Goal: Use online tool/utility: Utilize a website feature to perform a specific function

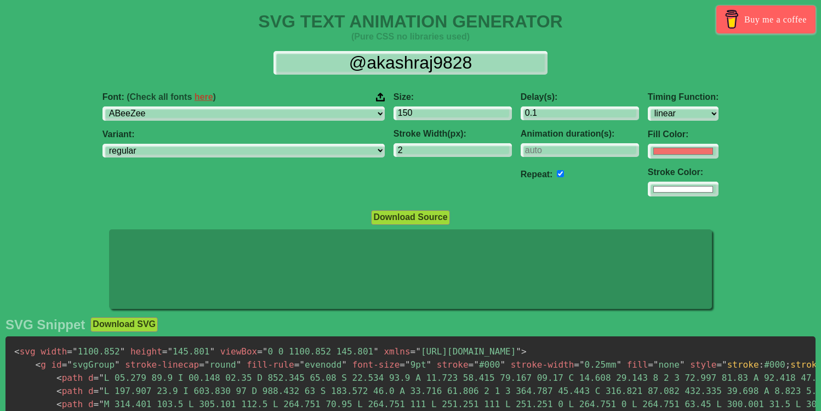
select select "linear"
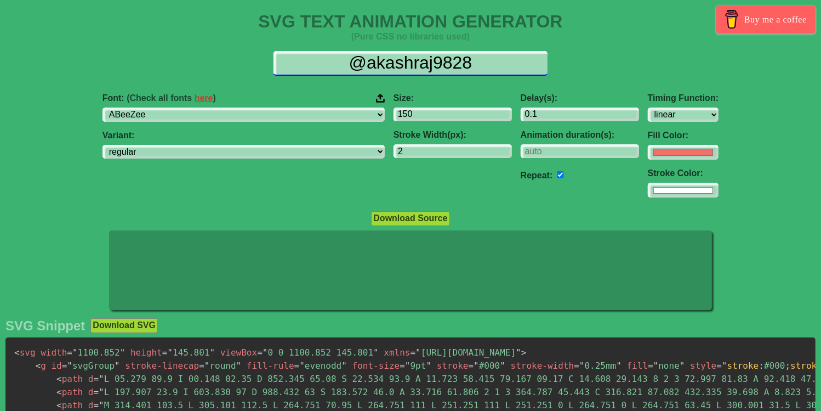
click at [486, 61] on input "@akashraj9828" at bounding box center [411, 63] width 274 height 25
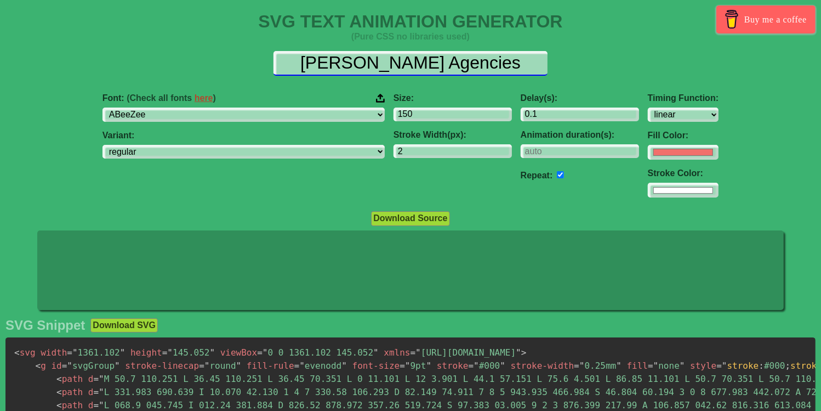
type input "[PERSON_NAME] Agencies"
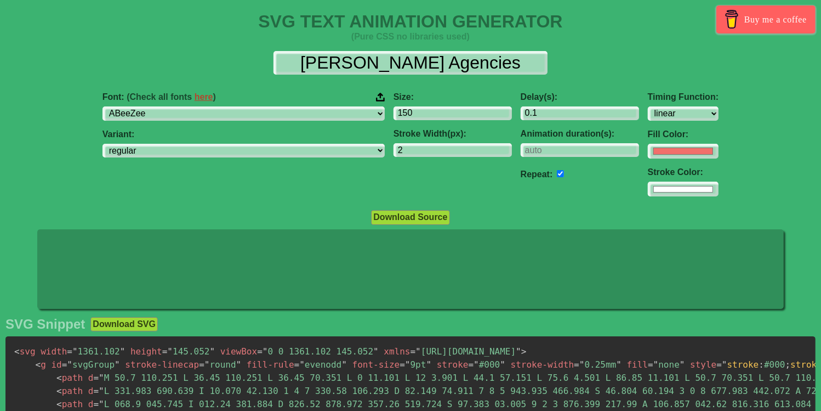
click at [557, 173] on input "checkbox" at bounding box center [560, 173] width 7 height 7
checkbox input "false"
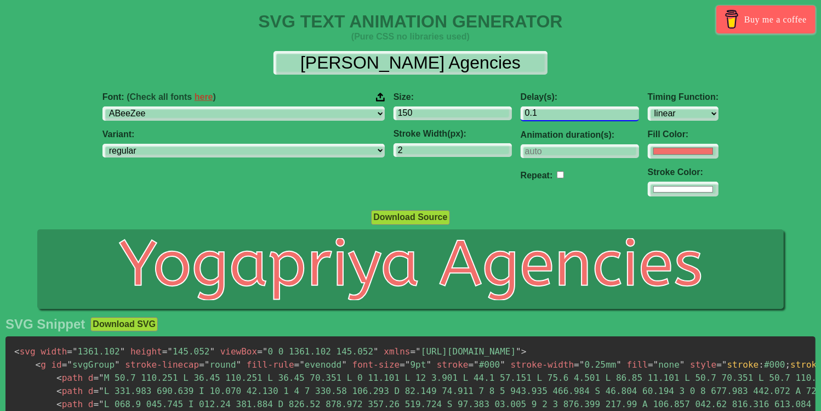
click at [521, 115] on input "0.1" at bounding box center [580, 113] width 118 height 15
type input "0.2"
click at [518, 204] on div "Delay(s): 0.2 Animation duration(s): Repeat:" at bounding box center [579, 144] width 127 height 122
click at [557, 173] on input "checkbox" at bounding box center [560, 173] width 7 height 7
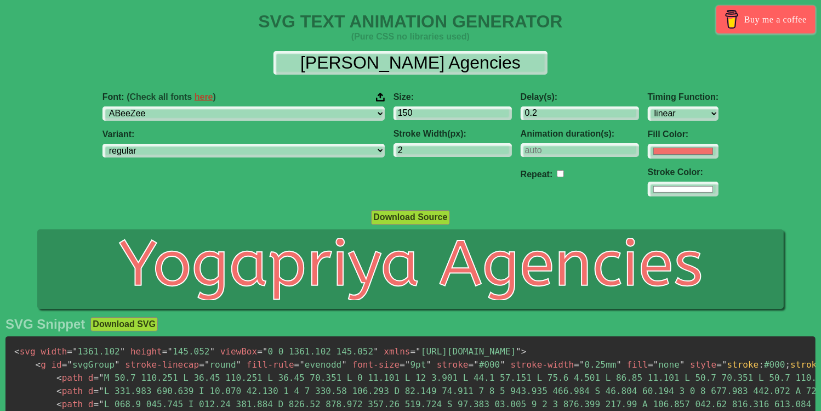
click at [557, 172] on input "checkbox" at bounding box center [560, 173] width 7 height 7
checkbox input "true"
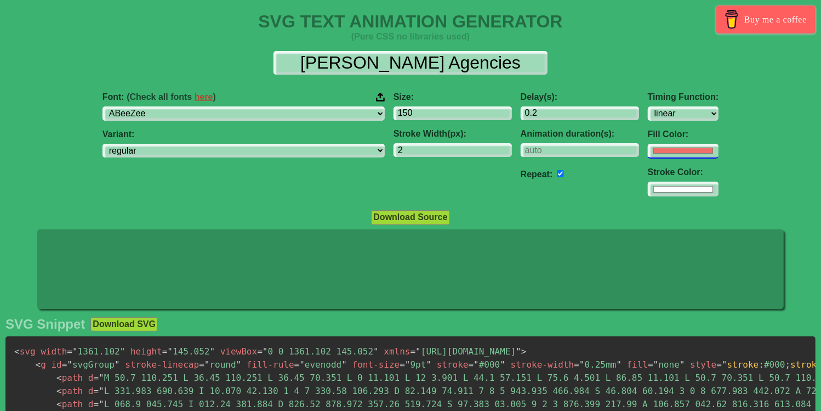
click at [648, 150] on input "#f16f6b" at bounding box center [683, 151] width 71 height 15
type input "#0bb196"
click at [748, 163] on div "Font: (Check all fonts here ) ABeeZee [PERSON_NAME] Display AR One Sans [PERSON…" at bounding box center [410, 144] width 821 height 122
click at [648, 190] on input "#ffffff" at bounding box center [683, 188] width 71 height 15
type input "#ff0f0f"
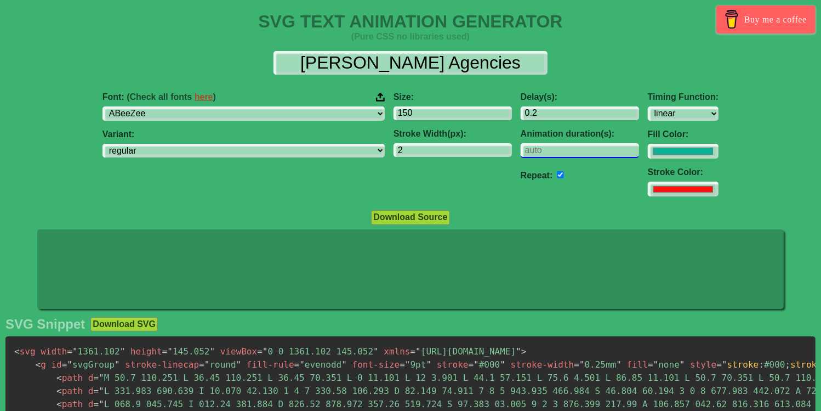
click at [523, 154] on input "number" at bounding box center [580, 150] width 118 height 15
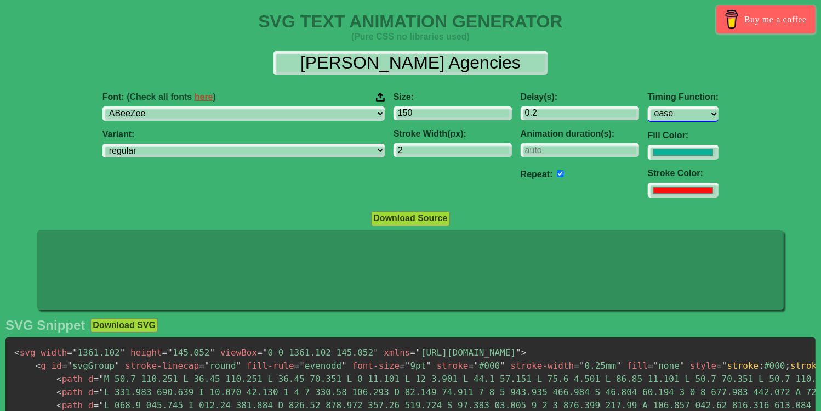
click at [648, 106] on select "ease ease-in ease-out ease-in-out linear step-start step-end" at bounding box center [683, 113] width 71 height 15
select select "ease-in"
click at [648, 106] on select "ease ease-in ease-out ease-in-out linear step-start step-end" at bounding box center [683, 113] width 71 height 15
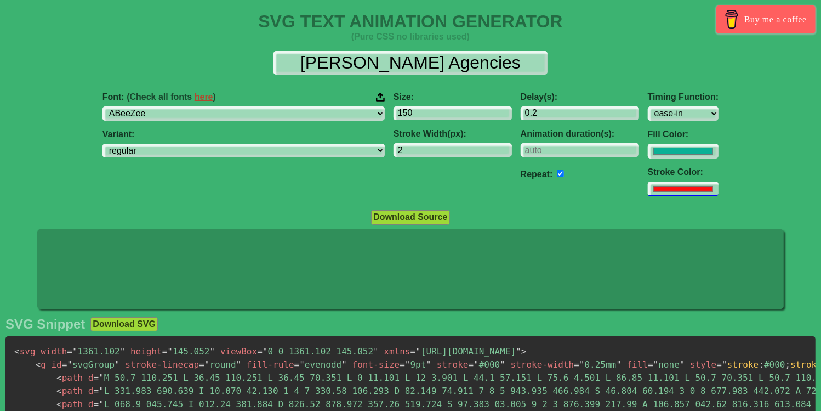
click at [648, 187] on input "#ff0f0f" at bounding box center [683, 188] width 71 height 15
type input "#ffffff"
type input "1"
click at [435, 152] on input "1" at bounding box center [453, 150] width 118 height 15
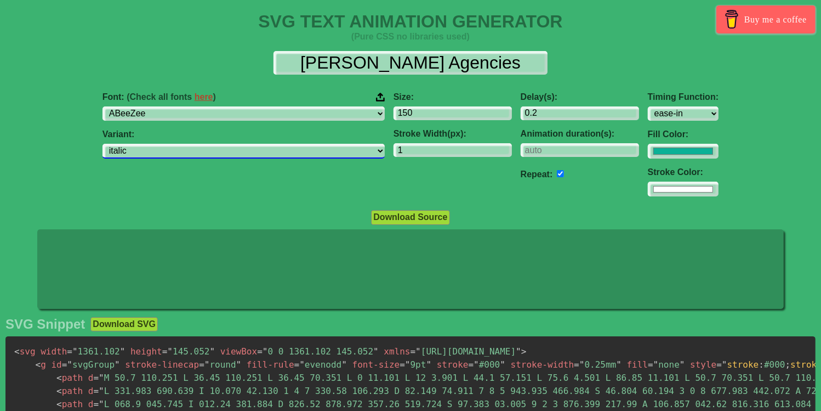
click at [170, 144] on select "regular italic" at bounding box center [244, 151] width 282 height 15
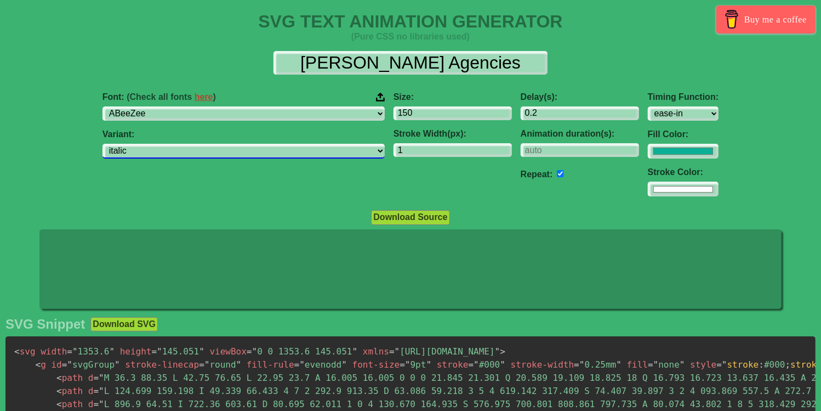
select select "regular"
click at [170, 144] on select "regular italic" at bounding box center [244, 151] width 282 height 15
click at [255, 160] on div "Font: (Check all fonts here ) ABeeZee [PERSON_NAME] Display AR One Sans [PERSON…" at bounding box center [243, 144] width 291 height 122
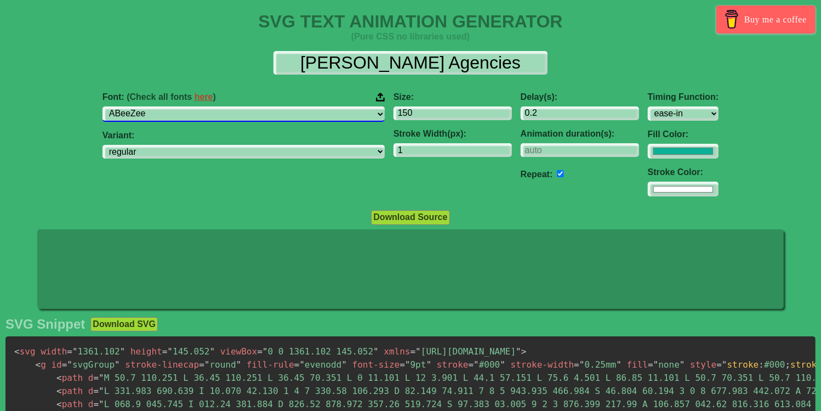
click at [170, 106] on select "ABeeZee [PERSON_NAME] Display AR One Sans [PERSON_NAME] Libre Aboreto Abril Fat…" at bounding box center [244, 113] width 282 height 15
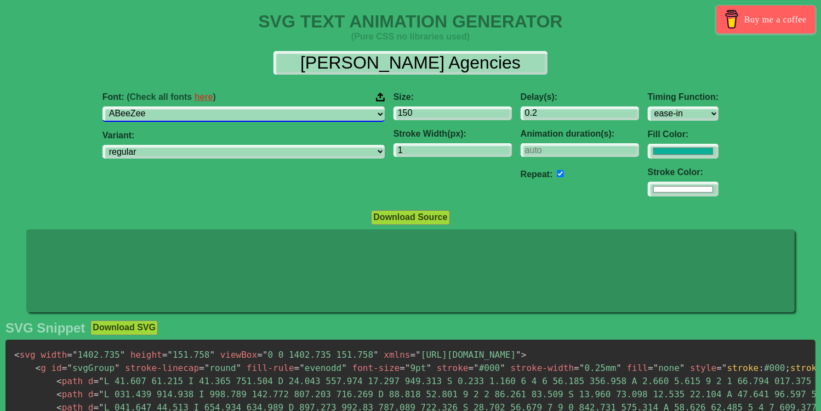
click at [260, 115] on select "ABeeZee [PERSON_NAME] Display AR One Sans [PERSON_NAME] Libre Aboreto Abril Fat…" at bounding box center [244, 113] width 282 height 15
click at [170, 106] on select "ABeeZee [PERSON_NAME] Display AR One Sans [PERSON_NAME] Libre Aboreto Abril Fat…" at bounding box center [244, 113] width 282 height 15
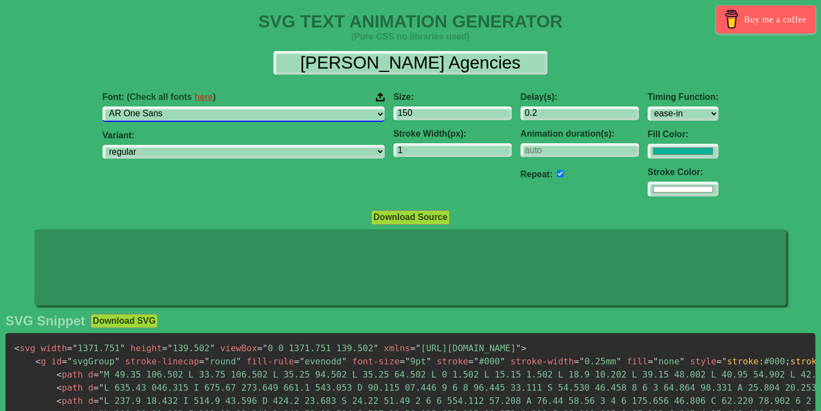
click at [264, 117] on select "ABeeZee [PERSON_NAME] Display AR One Sans [PERSON_NAME] Libre Aboreto Abril Fat…" at bounding box center [244, 113] width 282 height 15
click at [170, 106] on select "ABeeZee [PERSON_NAME] Display AR One Sans [PERSON_NAME] Libre Aboreto Abril Fat…" at bounding box center [244, 113] width 282 height 15
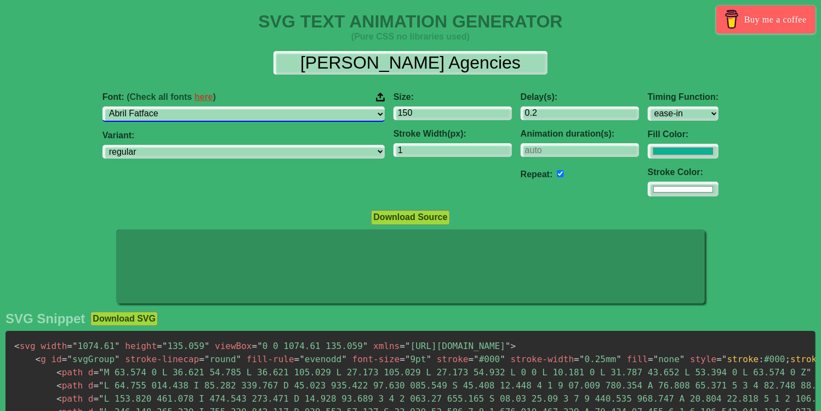
click at [170, 106] on select "ABeeZee [PERSON_NAME] Display AR One Sans [PERSON_NAME] Libre Aboreto Abril Fat…" at bounding box center [244, 113] width 282 height 15
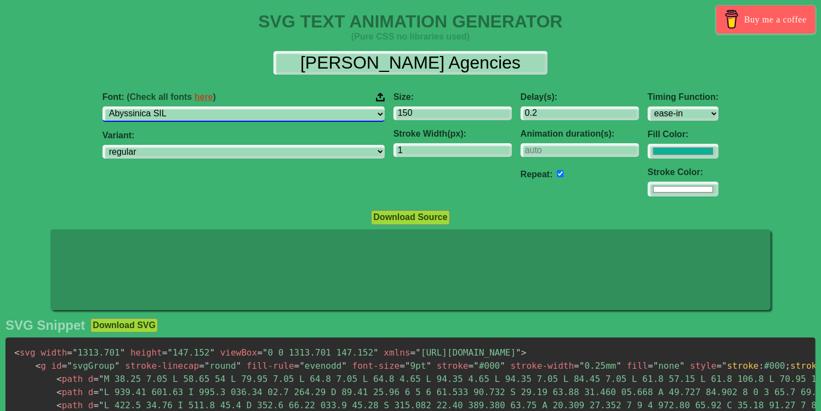
click at [170, 106] on select "ABeeZee [PERSON_NAME] Display AR One Sans [PERSON_NAME] Libre Aboreto Abril Fat…" at bounding box center [244, 113] width 282 height 15
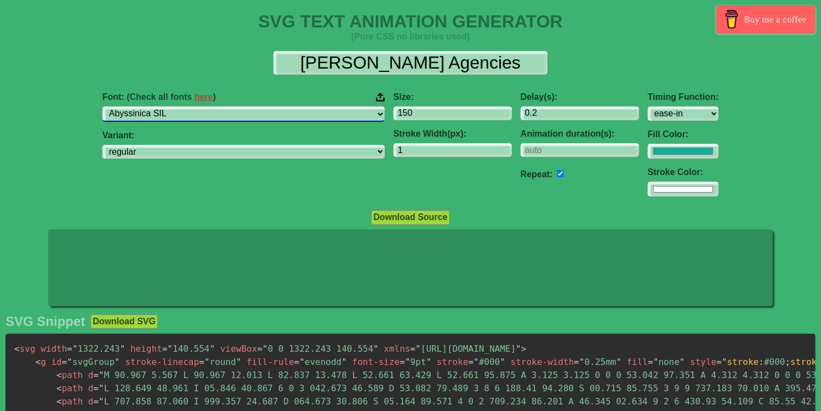
select select "Actor"
click at [170, 106] on select "ABeeZee [PERSON_NAME] Display AR One Sans [PERSON_NAME] Libre Aboreto Abril Fat…" at bounding box center [244, 113] width 282 height 15
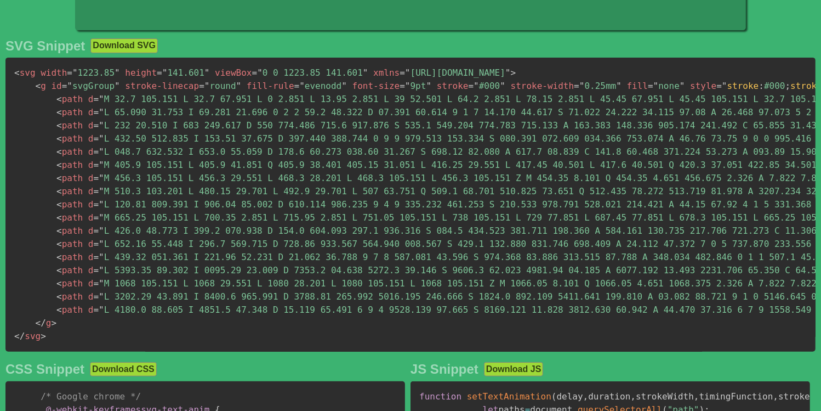
scroll to position [291, 0]
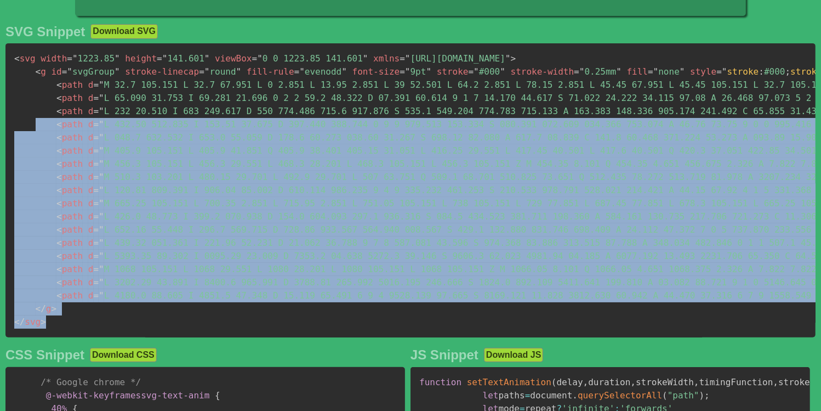
drag, startPoint x: 46, startPoint y: 320, endPoint x: 31, endPoint y: 93, distance: 227.4
click at [31, 101] on pre "< svg width = " 1223.85 " height = " 141.601 " viewBox = " 0 0 1223.85 141.601 …" at bounding box center [410, 190] width 810 height 294
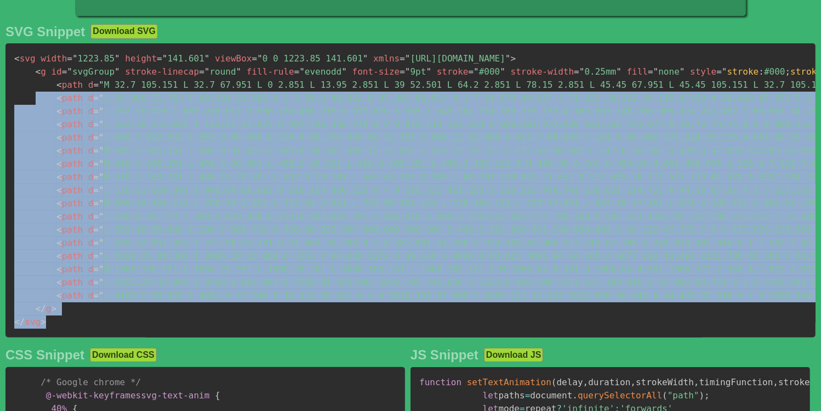
click at [52, 115] on pre "< svg width = " 1223.85 " height = " 141.601 " viewBox = " 0 0 1223.85 141.601 …" at bounding box center [410, 190] width 810 height 294
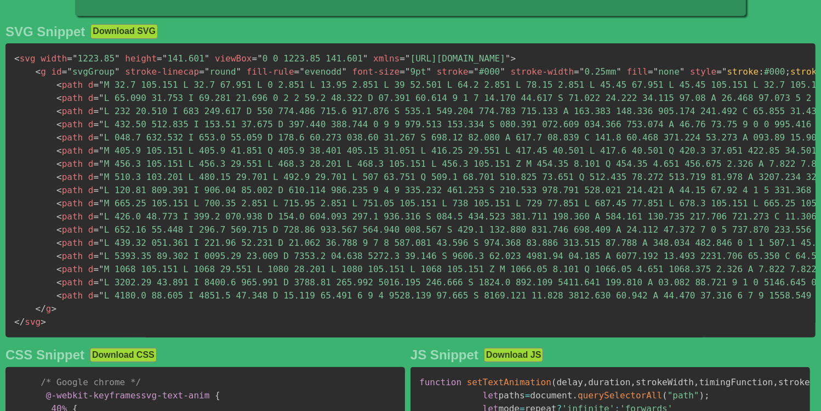
click at [62, 83] on span "< path" at bounding box center [69, 84] width 26 height 10
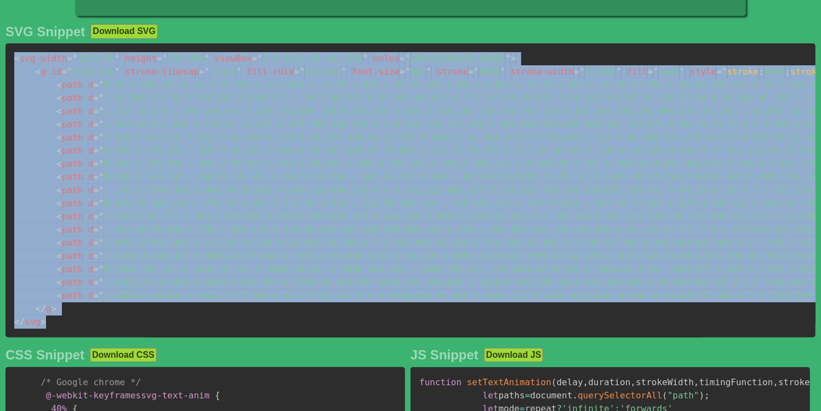
drag, startPoint x: 13, startPoint y: 54, endPoint x: 85, endPoint y: 322, distance: 277.0
click at [85, 322] on pre "< svg width = " 1223.85 " height = " 141.601 " viewBox = " 0 0 1223.85 141.601 …" at bounding box center [410, 190] width 810 height 294
copy code "< svg width = " 1223.85 " height = " 141.601 " viewBox = " 0 0 1223.85 141.601 …"
click at [247, 308] on pre "< svg width = " 1223.85 " height = " 141.601 " viewBox = " 0 0 1223.85 141.601 …" at bounding box center [410, 190] width 810 height 294
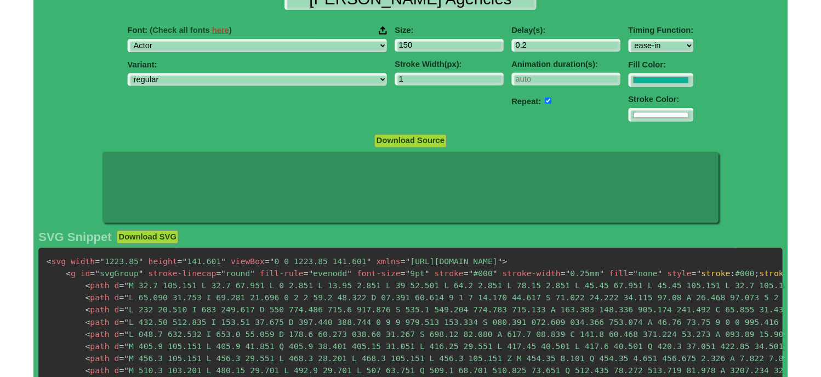
scroll to position [29, 0]
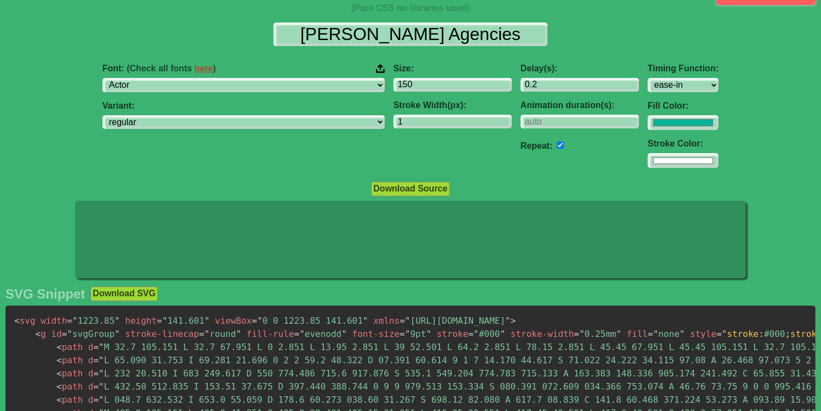
click at [124, 289] on button "Download SVG" at bounding box center [123, 293] width 67 height 14
